Goal: Navigation & Orientation: Go to known website

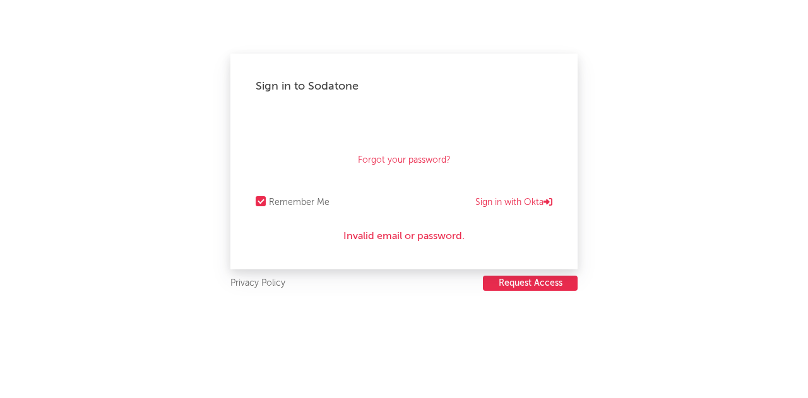
click at [359, 143] on div "Forgot your password?" at bounding box center [404, 144] width 297 height 63
click at [504, 199] on link "Sign in with Okta" at bounding box center [513, 202] width 77 height 15
